Goal: Navigation & Orientation: Find specific page/section

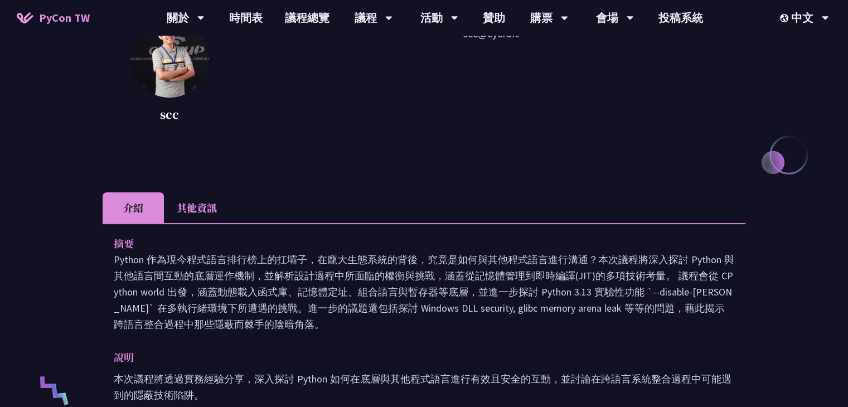
scroll to position [223, 0]
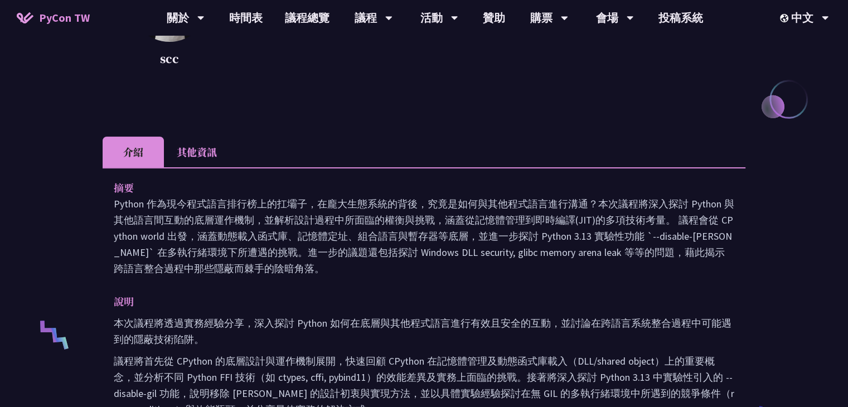
click at [196, 163] on li "其他資訊" at bounding box center [197, 152] width 66 height 31
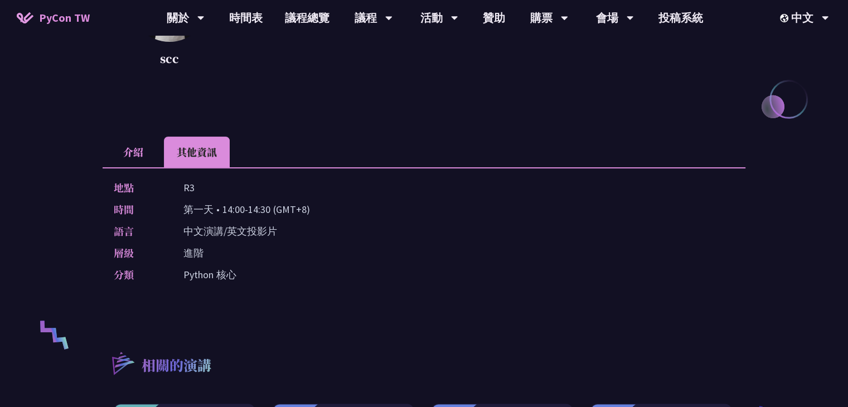
click at [154, 152] on li "介紹" at bounding box center [133, 152] width 61 height 31
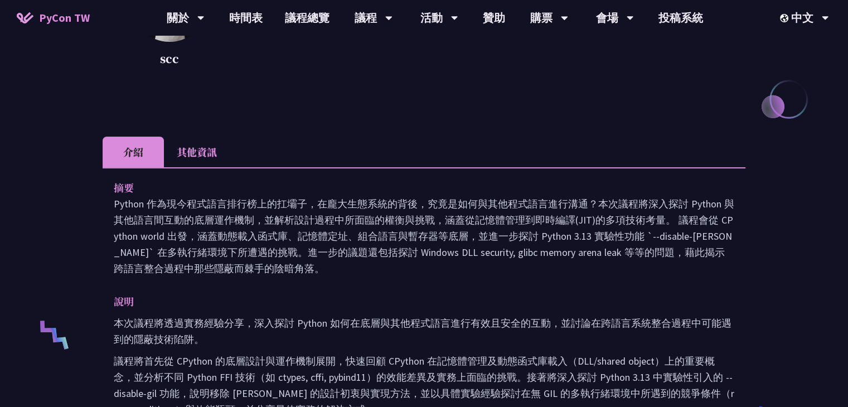
click at [210, 154] on li "其他資訊" at bounding box center [197, 152] width 66 height 31
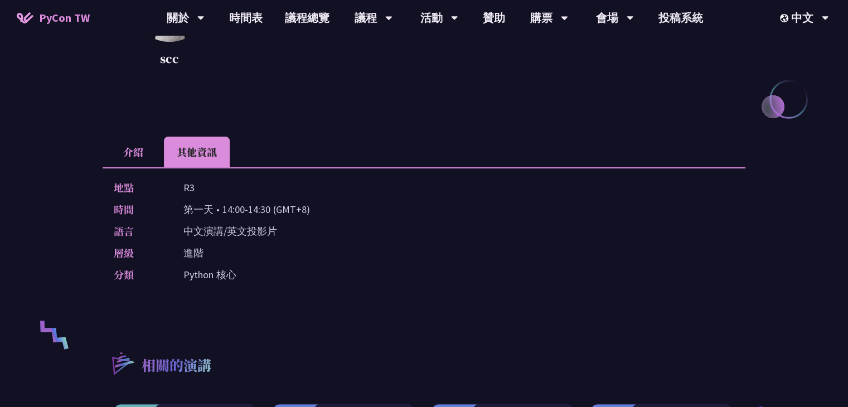
drag, startPoint x: 210, startPoint y: 154, endPoint x: 261, endPoint y: 123, distance: 60.2
click at [261, 123] on div "Python FFI 的陰暗角落 scc scc@cycraft 介紹 其他資訊 摘要 Python 作為現今程式語言排行榜上的扛壩子，在龐大生態系統的背後，…" at bounding box center [424, 236] width 643 height 807
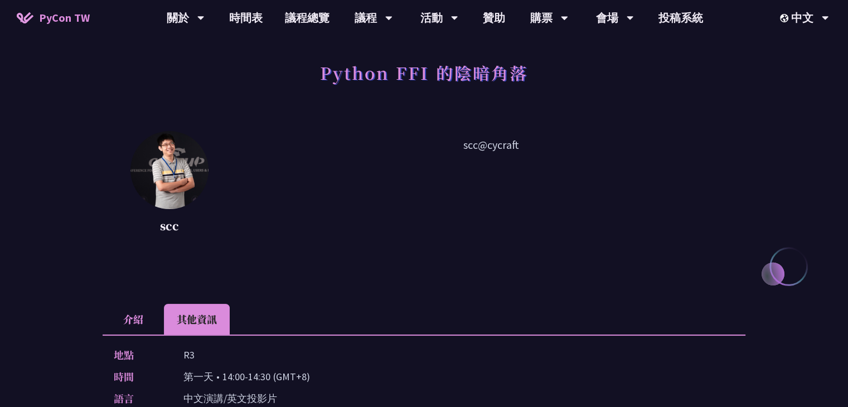
scroll to position [0, 0]
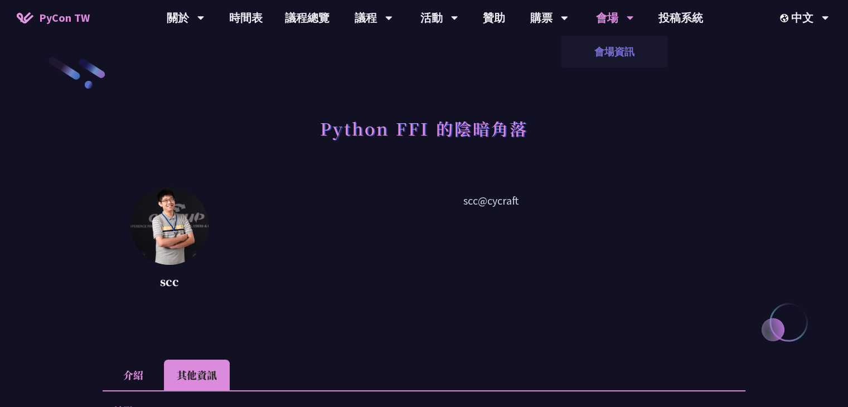
click at [617, 43] on link "會場資訊" at bounding box center [614, 51] width 107 height 26
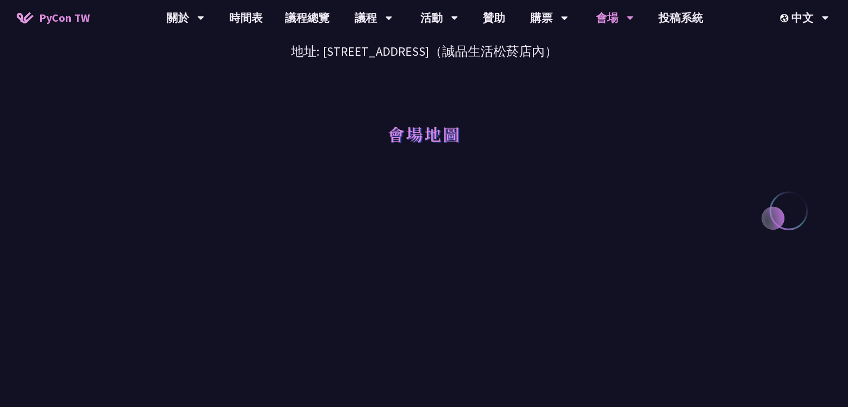
scroll to position [167, 0]
